Goal: Task Accomplishment & Management: Use online tool/utility

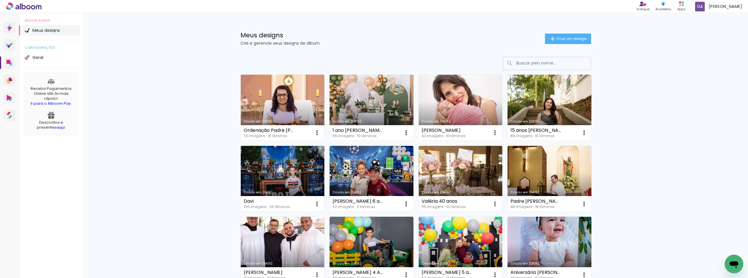
click at [270, 102] on link "Criado em [DATE]" at bounding box center [283, 108] width 84 height 66
